Goal: Information Seeking & Learning: Learn about a topic

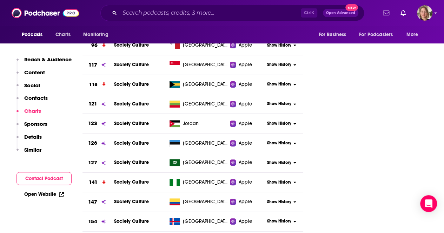
scroll to position [1332, 0]
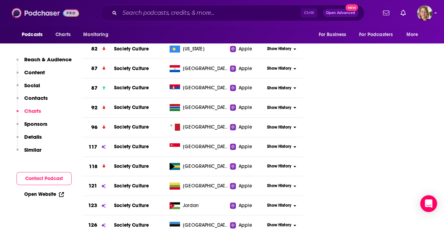
click at [32, 17] on img at bounding box center [45, 12] width 67 height 13
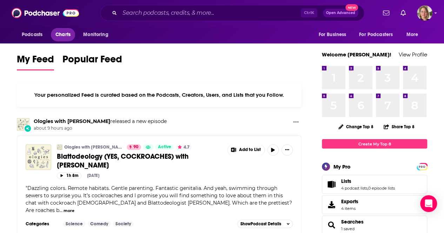
click at [60, 36] on span "Charts" at bounding box center [62, 35] width 15 height 10
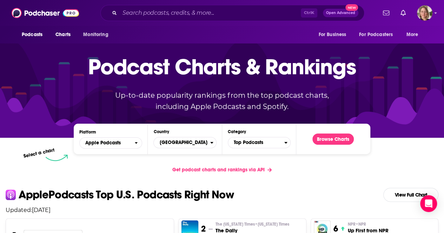
scroll to position [35, 0]
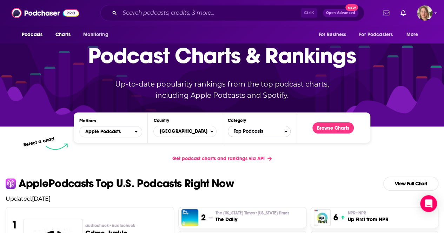
click at [247, 134] on span "Top Podcasts" at bounding box center [256, 132] width 56 height 12
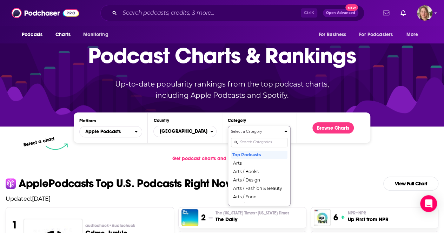
scroll to position [61, 0]
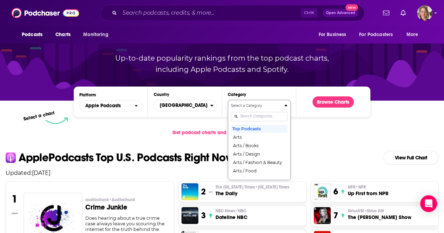
click at [250, 143] on div "Select a Category Top Podcasts Arts Arts / Books Arts / Design Arts / Fashion &…" at bounding box center [259, 140] width 56 height 74
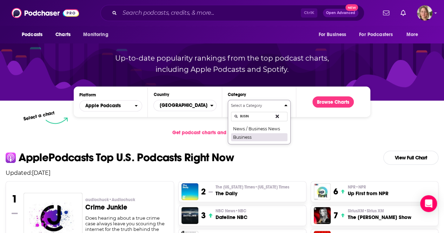
type input "BUSIN"
click at [247, 137] on button "Business" at bounding box center [259, 137] width 56 height 8
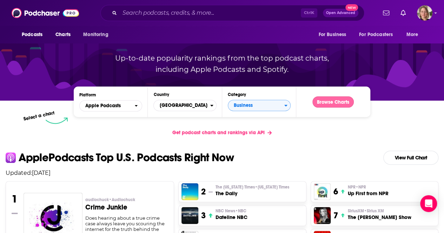
click at [320, 105] on button "Browse Charts" at bounding box center [332, 101] width 41 height 11
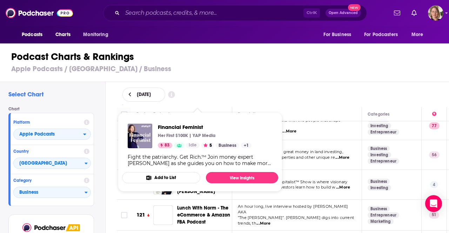
scroll to position [3471, 0]
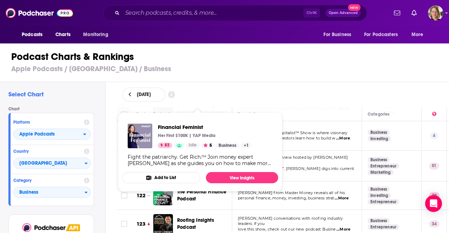
click at [310, 93] on div "[DATE]" at bounding box center [282, 95] width 321 height 14
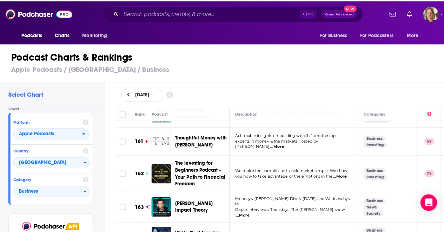
scroll to position [4593, 0]
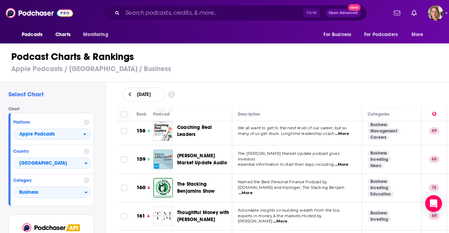
click at [194, 181] on span "The Stacking Benjamins Show" at bounding box center [196, 187] width 38 height 13
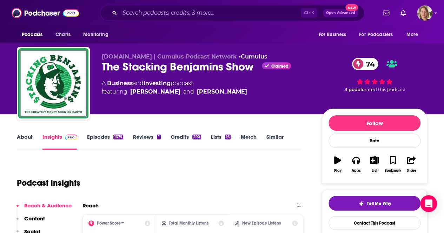
scroll to position [175, 0]
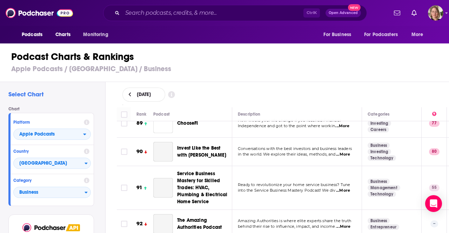
scroll to position [2595, 0]
